Goal: Task Accomplishment & Management: Use online tool/utility

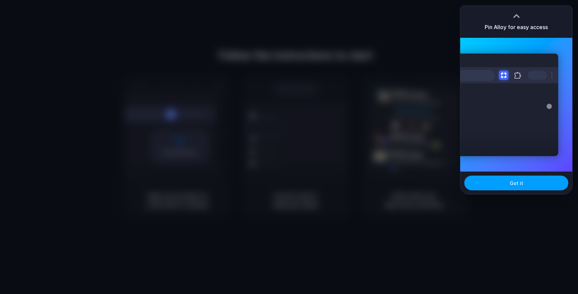
click at [540, 185] on button "Got it" at bounding box center [516, 183] width 104 height 15
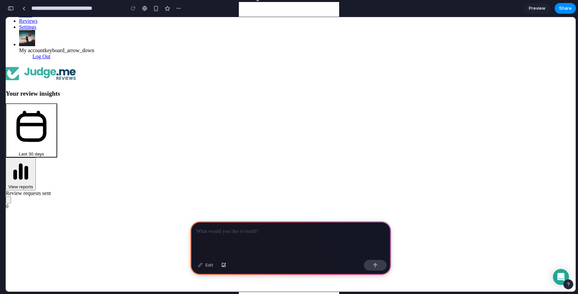
scroll to position [130, 0]
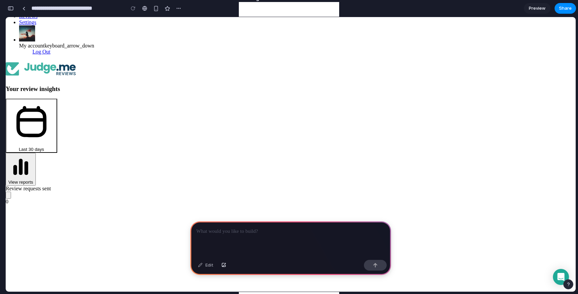
click at [232, 238] on div at bounding box center [290, 239] width 201 height 36
drag, startPoint x: 179, startPoint y: 169, endPoint x: 123, endPoint y: 168, distance: 55.5
copy span "Trust scores"
drag, startPoint x: 216, startPoint y: 232, endPoint x: 254, endPoint y: 232, distance: 37.8
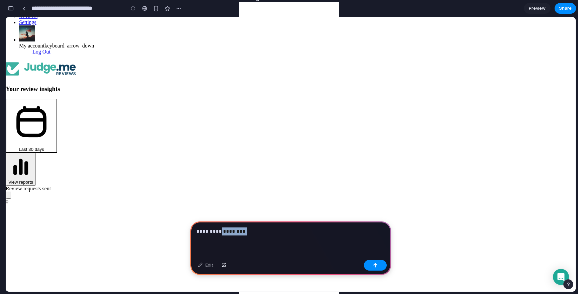
click at [254, 232] on p "**********" at bounding box center [290, 232] width 189 height 8
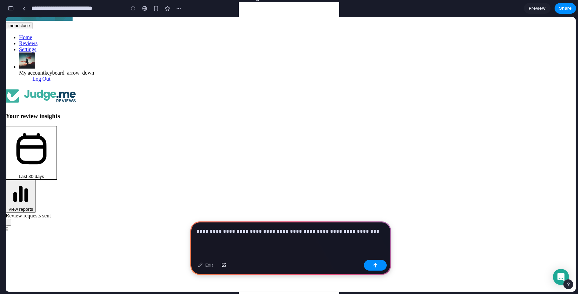
scroll to position [101, 0]
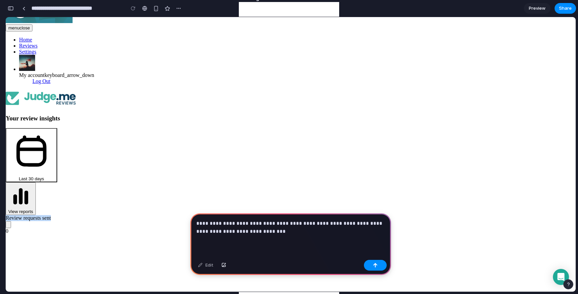
drag, startPoint x: 203, startPoint y: 90, endPoint x: 133, endPoint y: 90, distance: 70.3
copy span "Review requests sent"
click at [291, 236] on div "**********" at bounding box center [290, 235] width 201 height 44
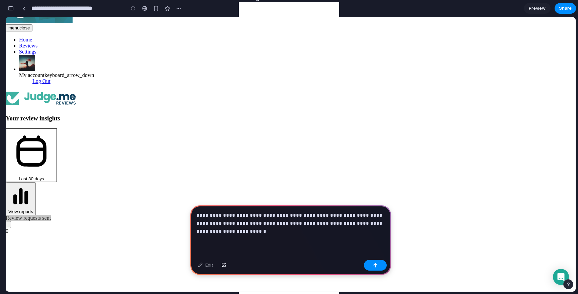
click at [198, 232] on p "**********" at bounding box center [290, 223] width 189 height 24
click at [242, 231] on p "**********" at bounding box center [290, 223] width 189 height 24
click at [268, 233] on p "**********" at bounding box center [290, 223] width 189 height 24
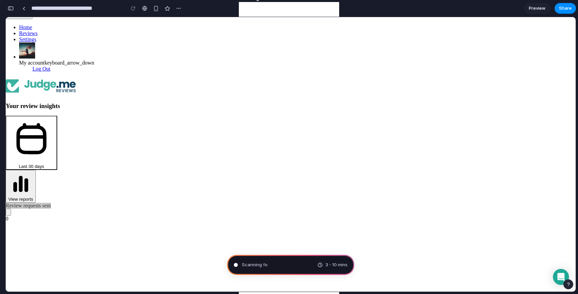
scroll to position [120, 0]
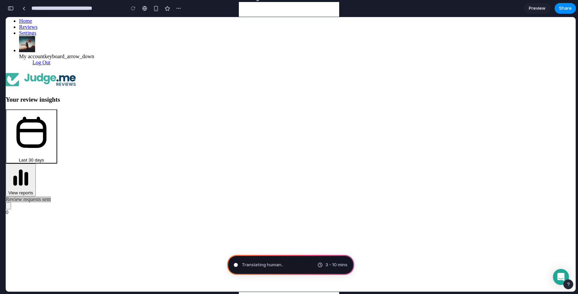
type input "**********"
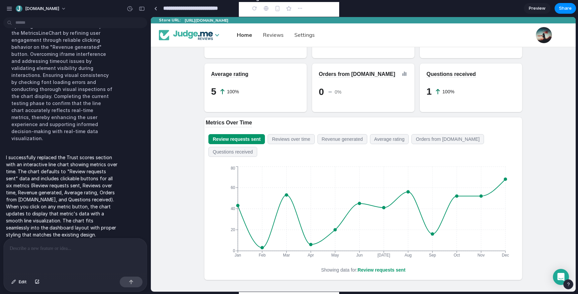
scroll to position [105, 0]
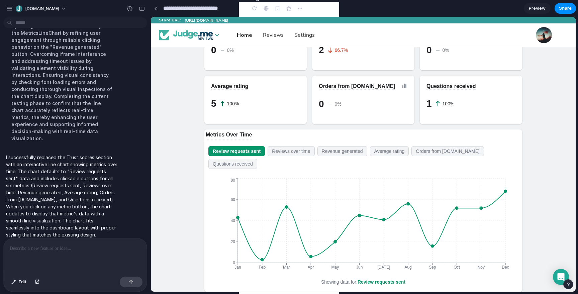
click at [298, 157] on div "Review requests sent Reviews over time Revenue generated Average rating Orders …" at bounding box center [361, 157] width 307 height 23
click at [298, 153] on button "Reviews over time" at bounding box center [291, 151] width 47 height 10
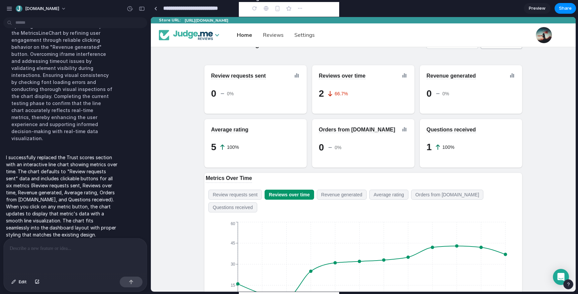
scroll to position [80, 0]
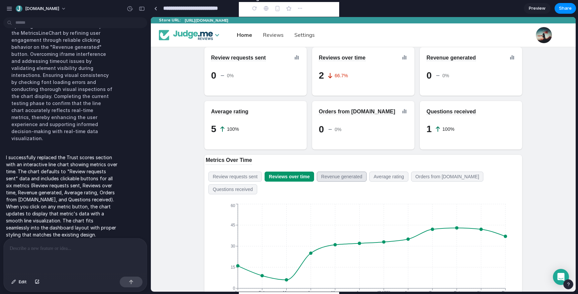
click at [341, 179] on button "Revenue generated" at bounding box center [342, 177] width 50 height 10
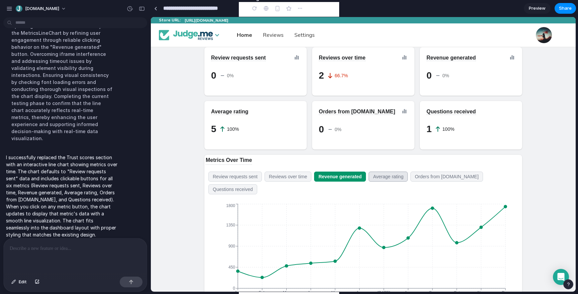
click at [395, 176] on button "Average rating" at bounding box center [388, 177] width 39 height 10
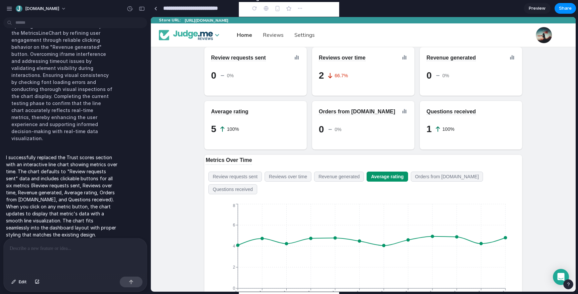
click at [243, 196] on div "Review requests sent Reviews over time Revenue generated Average rating Orders …" at bounding box center [363, 184] width 304 height 29
click at [246, 192] on button "Questions received" at bounding box center [232, 189] width 49 height 10
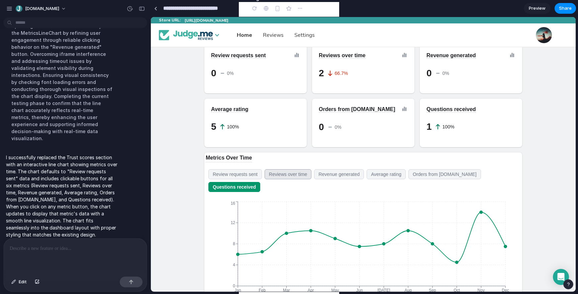
scroll to position [67, 0]
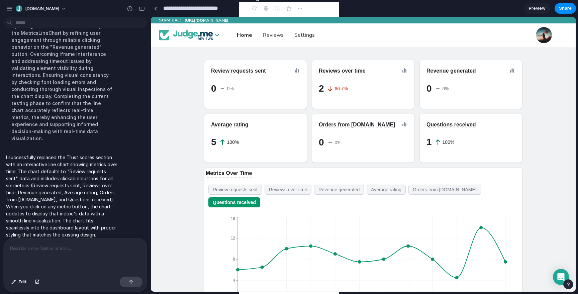
click at [66, 252] on p at bounding box center [75, 249] width 131 height 8
drag, startPoint x: 259, startPoint y: 171, endPoint x: 191, endPoint y: 170, distance: 68.3
click at [191, 170] on div "Your review insights Last 30 days View reports Review requests sent 0 0% Review…" at bounding box center [363, 282] width 425 height 602
copy span "Metrics Over Time"
click at [101, 250] on p "**********" at bounding box center [75, 249] width 131 height 8
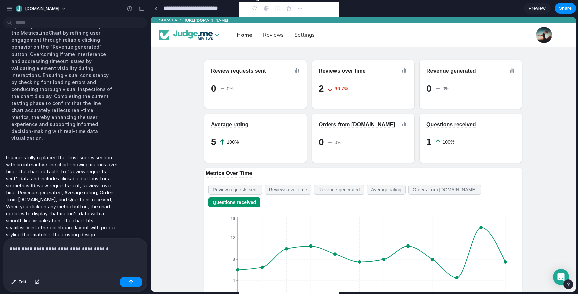
click at [245, 176] on span "Metrics Over Time" at bounding box center [229, 173] width 46 height 6
drag, startPoint x: 256, startPoint y: 174, endPoint x: 196, endPoint y: 174, distance: 60.2
click at [196, 174] on div "Your review insights Last 30 days View reports Review requests sent 0 0% Review…" at bounding box center [363, 282] width 425 height 602
copy span "Metrics Over Time"
click at [113, 250] on p "**********" at bounding box center [75, 249] width 131 height 8
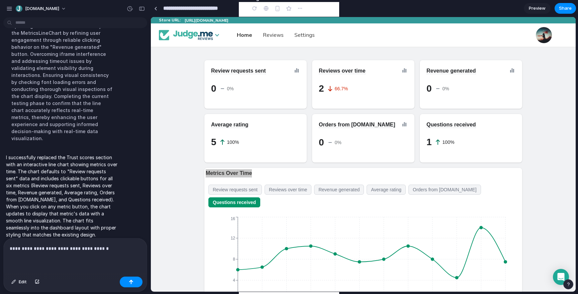
click at [125, 250] on p "**********" at bounding box center [75, 249] width 131 height 8
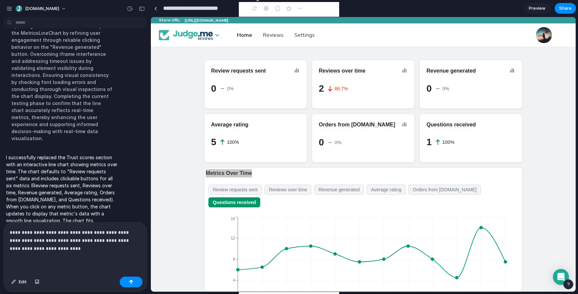
click at [113, 233] on p "**********" at bounding box center [75, 241] width 131 height 24
click at [41, 238] on p "**********" at bounding box center [75, 241] width 131 height 24
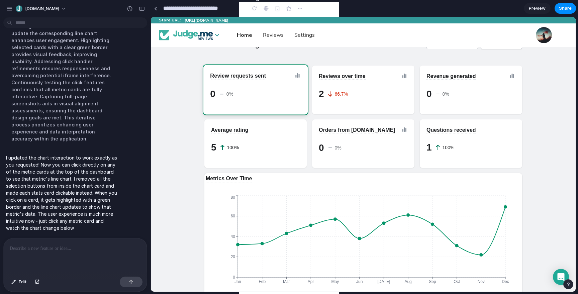
scroll to position [48, 0]
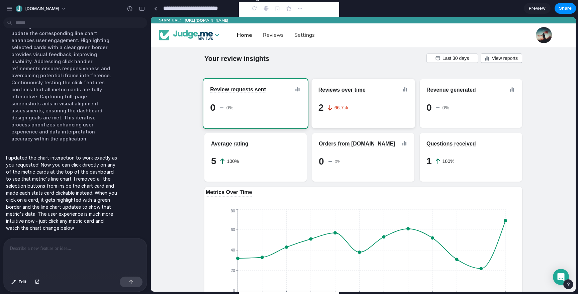
click at [358, 101] on div "2 66.7%" at bounding box center [362, 106] width 93 height 13
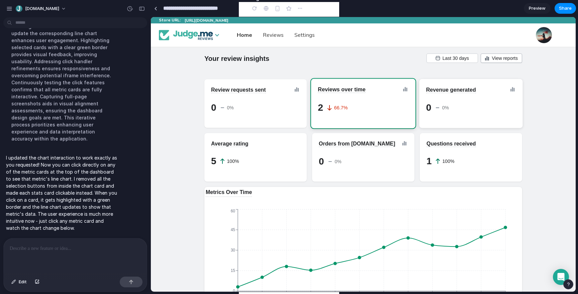
click at [455, 99] on div "0 0%" at bounding box center [471, 107] width 90 height 27
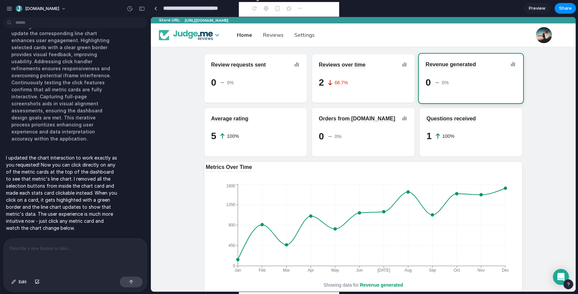
scroll to position [76, 0]
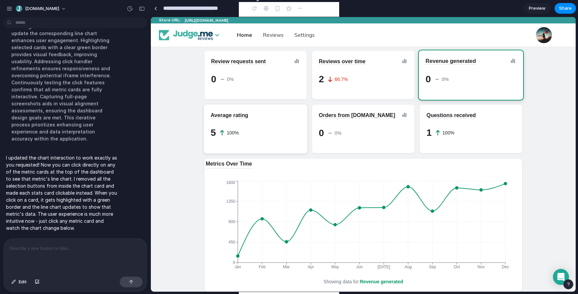
click at [270, 132] on div "5 100%" at bounding box center [254, 131] width 93 height 13
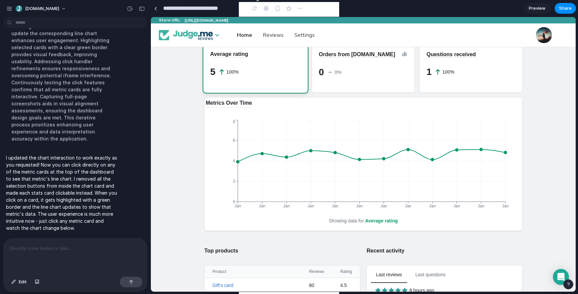
scroll to position [138, 0]
click at [358, 70] on div "0 0%" at bounding box center [362, 69] width 93 height 13
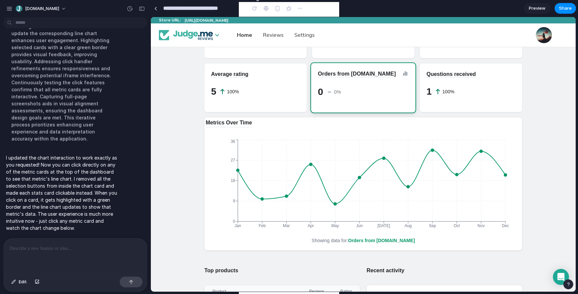
scroll to position [112, 0]
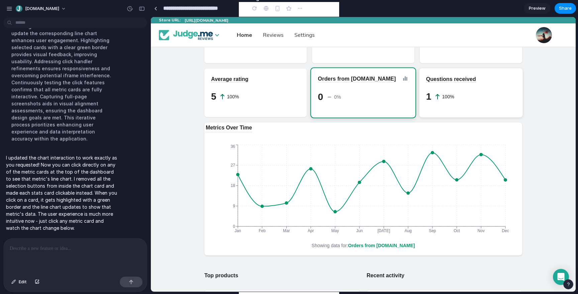
click at [466, 105] on div "1 100%" at bounding box center [471, 96] width 90 height 27
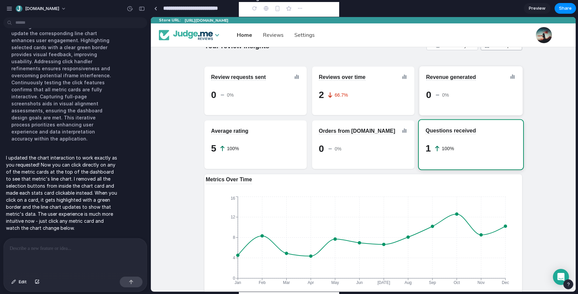
scroll to position [59, 0]
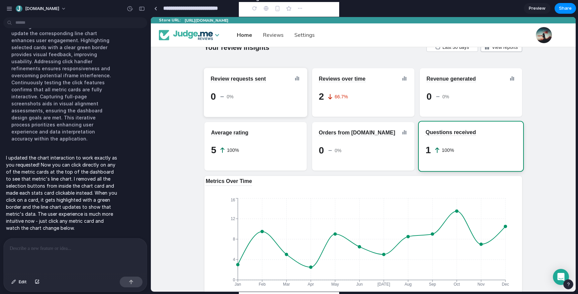
click at [256, 95] on div "0 0%" at bounding box center [254, 95] width 93 height 13
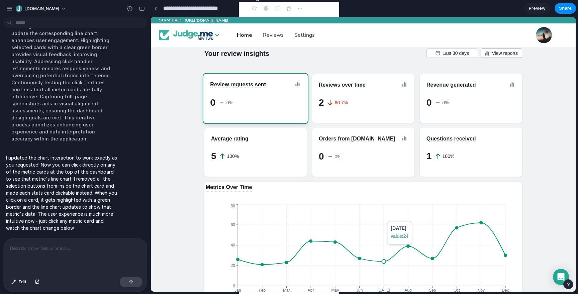
scroll to position [50, 0]
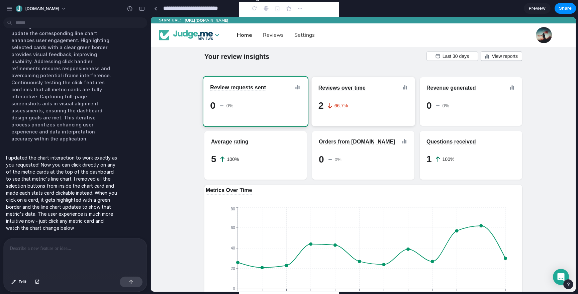
click at [371, 110] on div "2 66.7%" at bounding box center [362, 104] width 93 height 13
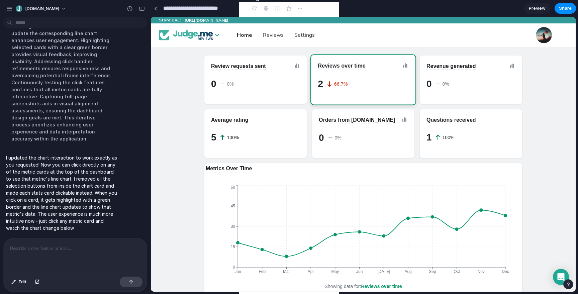
scroll to position [66, 0]
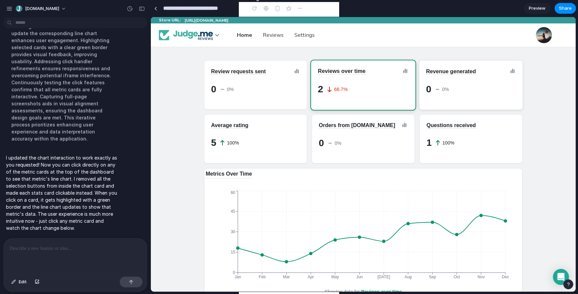
click at [472, 86] on div "0 0%" at bounding box center [470, 87] width 93 height 13
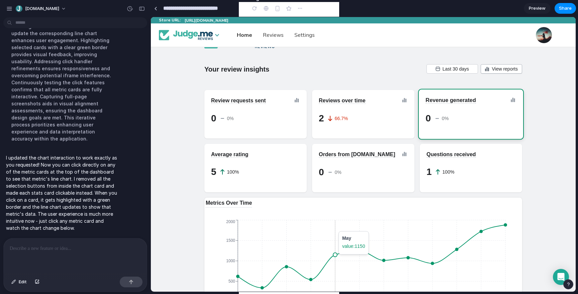
scroll to position [31, 0]
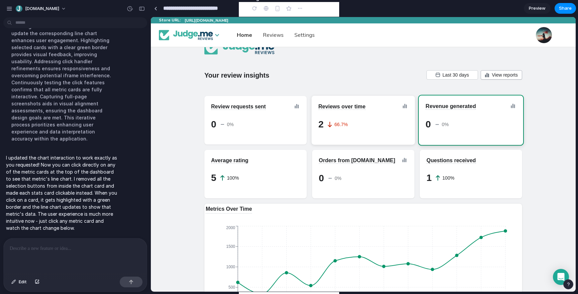
click at [354, 127] on div "2 66.7%" at bounding box center [362, 122] width 93 height 13
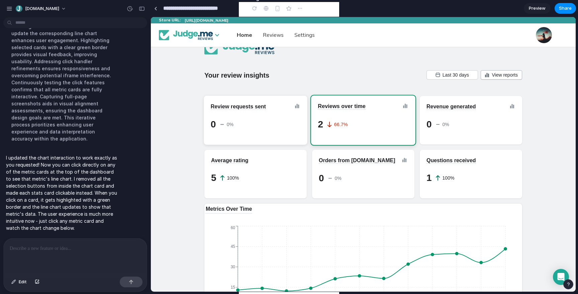
click at [261, 134] on div "0 0%" at bounding box center [256, 124] width 90 height 27
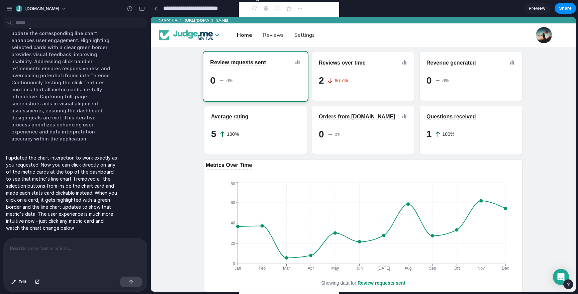
scroll to position [111, 0]
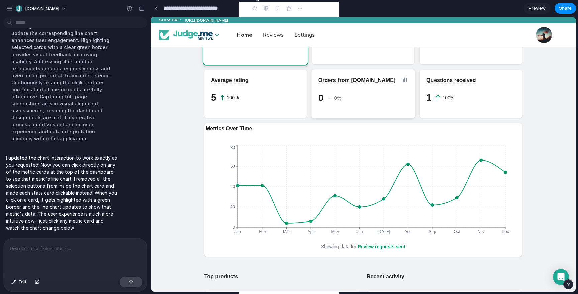
click at [359, 113] on div "Orders from Judge.me 0 0%" at bounding box center [363, 93] width 103 height 49
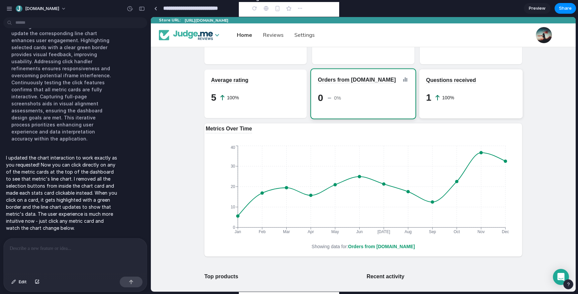
click at [487, 95] on div "1 100%" at bounding box center [470, 96] width 93 height 13
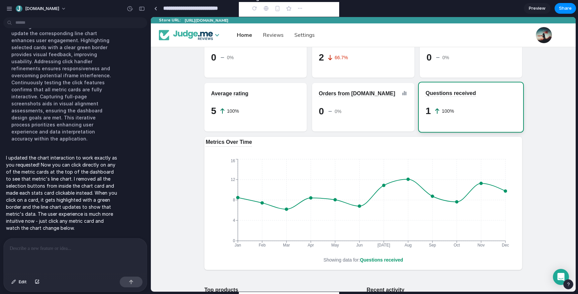
scroll to position [102, 0]
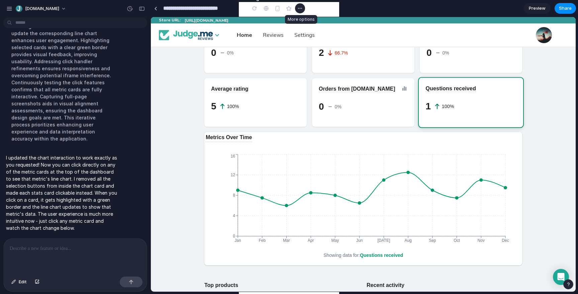
click at [303, 10] on button "button" at bounding box center [300, 8] width 10 height 10
click at [335, 11] on div "Duplicate Delete" at bounding box center [289, 147] width 578 height 294
click at [142, 9] on div "button" at bounding box center [142, 8] width 6 height 5
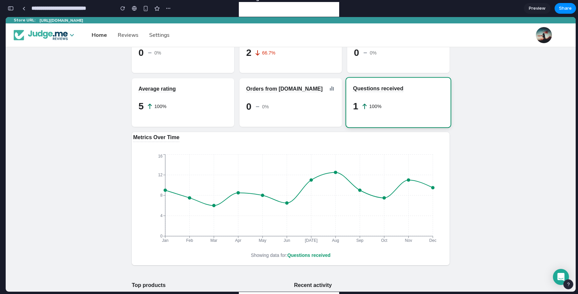
click at [13, 10] on div "button" at bounding box center [11, 8] width 6 height 5
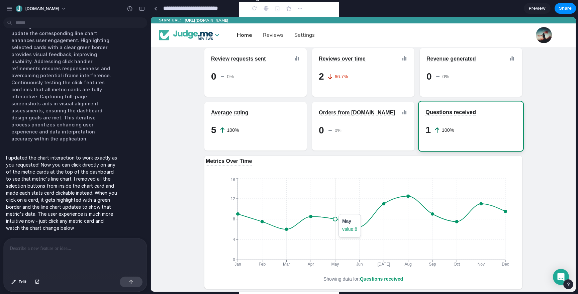
scroll to position [55, 0]
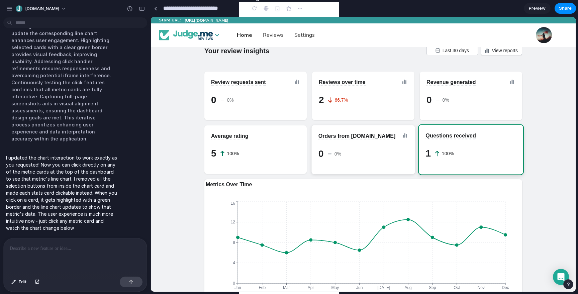
click at [361, 152] on div "0 0%" at bounding box center [362, 152] width 93 height 13
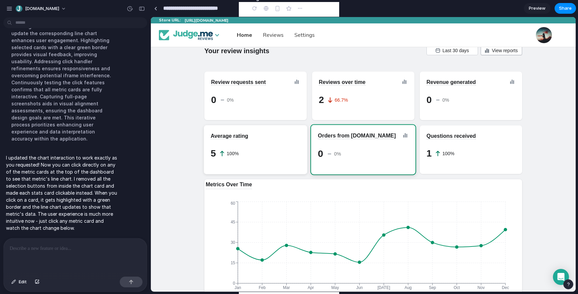
click at [281, 154] on div "5 100%" at bounding box center [254, 152] width 93 height 13
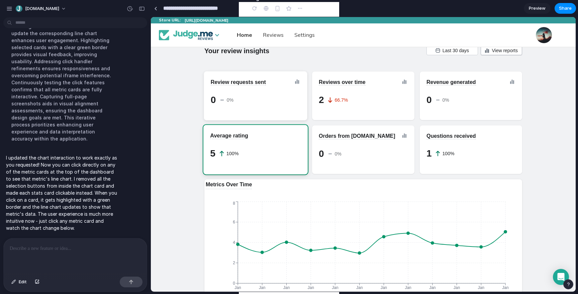
click at [262, 82] on span "Review requests sent" at bounding box center [238, 82] width 55 height 6
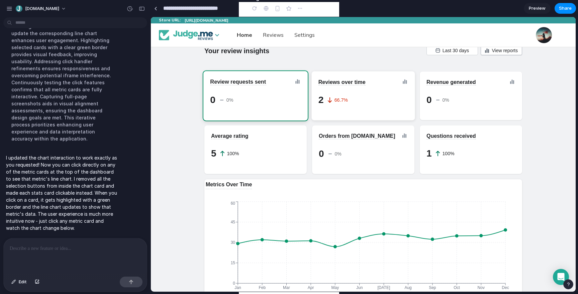
click at [367, 93] on div "2 66.7%" at bounding box center [362, 98] width 93 height 13
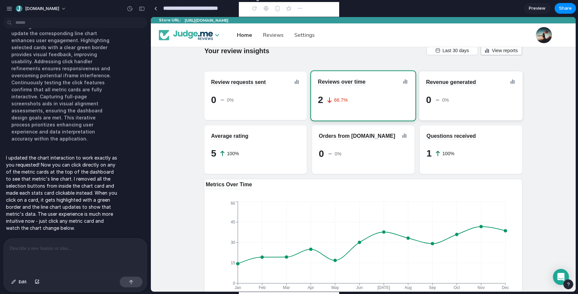
click at [440, 100] on icon at bounding box center [437, 100] width 7 height 7
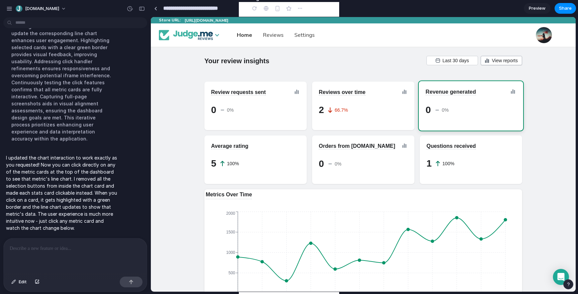
scroll to position [0, 0]
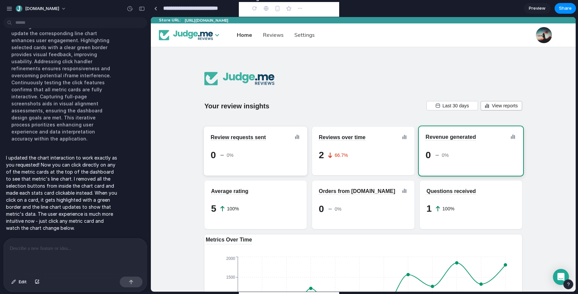
click at [251, 144] on div "0 0%" at bounding box center [256, 155] width 90 height 27
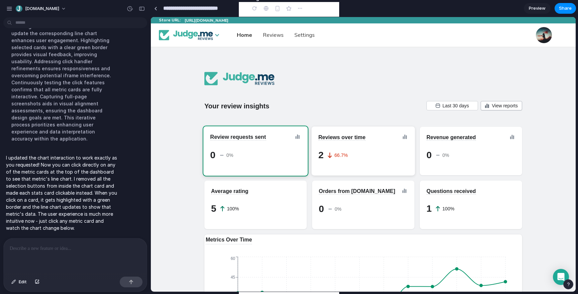
click at [359, 153] on div "2 66.7%" at bounding box center [362, 153] width 93 height 13
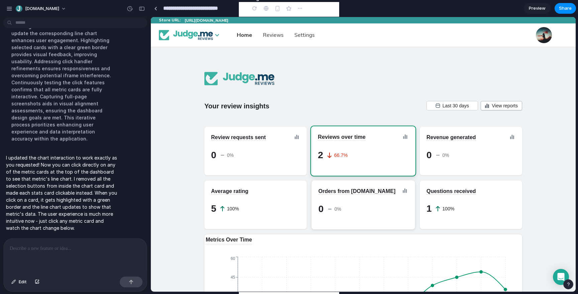
click at [361, 228] on div "Orders from Judge.me 0 0%" at bounding box center [363, 204] width 103 height 49
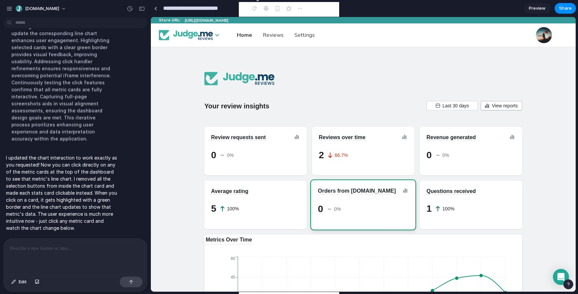
click at [258, 217] on div "5 100%" at bounding box center [255, 208] width 89 height 27
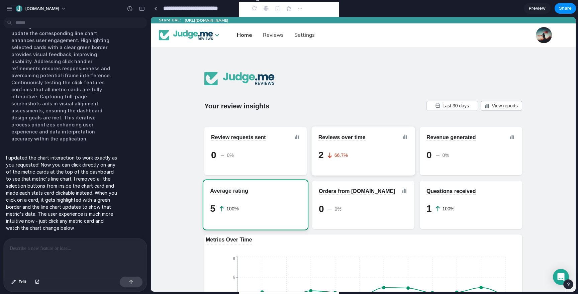
click at [352, 150] on div "2 66.7%" at bounding box center [362, 153] width 93 height 13
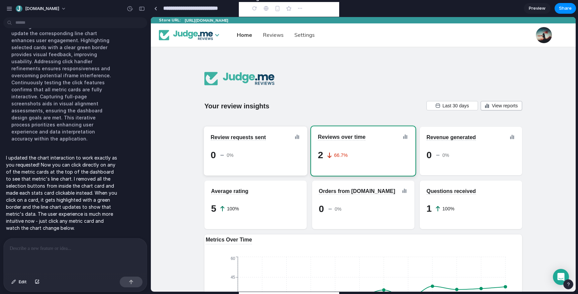
click at [253, 145] on div "0 0%" at bounding box center [256, 155] width 90 height 27
